Goal: Task Accomplishment & Management: Use online tool/utility

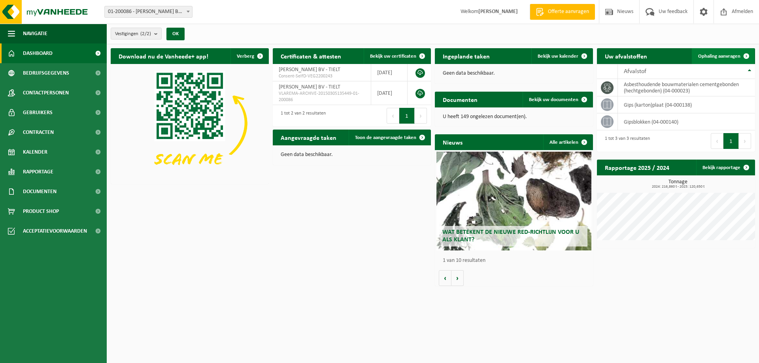
click at [709, 56] on span "Ophaling aanvragen" at bounding box center [719, 56] width 42 height 5
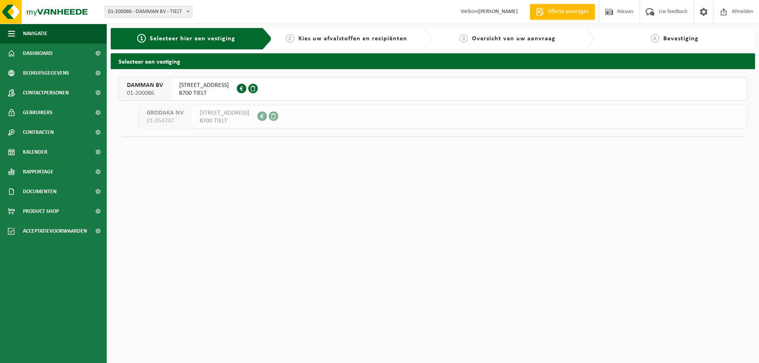
click at [149, 91] on span "01-200086" at bounding box center [145, 93] width 36 height 8
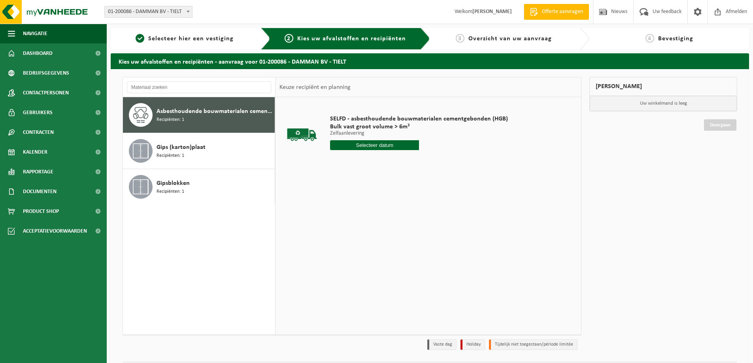
click at [375, 147] on input "text" at bounding box center [374, 145] width 89 height 10
click at [336, 227] on div "18" at bounding box center [337, 228] width 14 height 13
type input "Van 2025-08-18"
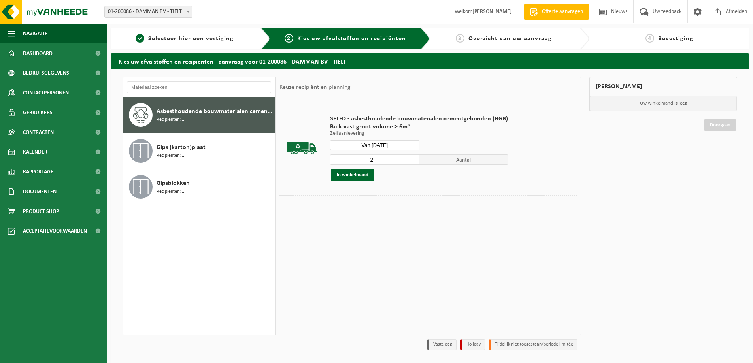
type input "2"
click at [413, 158] on input "2" at bounding box center [374, 160] width 89 height 10
click at [358, 174] on button "In winkelmand" at bounding box center [352, 175] width 43 height 13
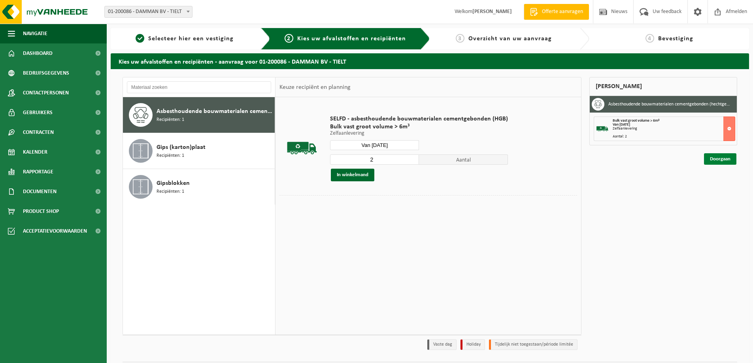
click at [719, 159] on link "Doorgaan" at bounding box center [720, 158] width 32 height 11
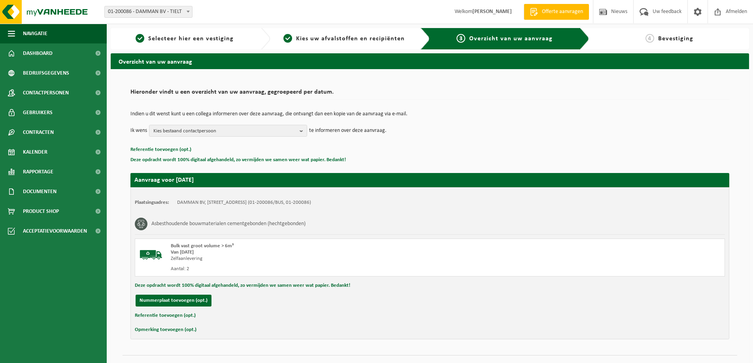
scroll to position [16, 0]
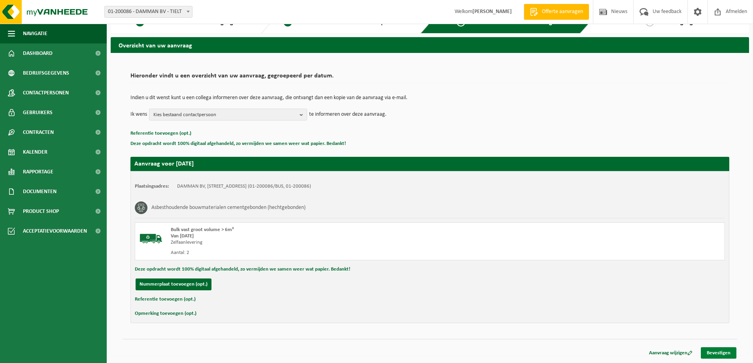
click at [721, 353] on link "Bevestigen" at bounding box center [719, 352] width 36 height 11
